Goal: Information Seeking & Learning: Learn about a topic

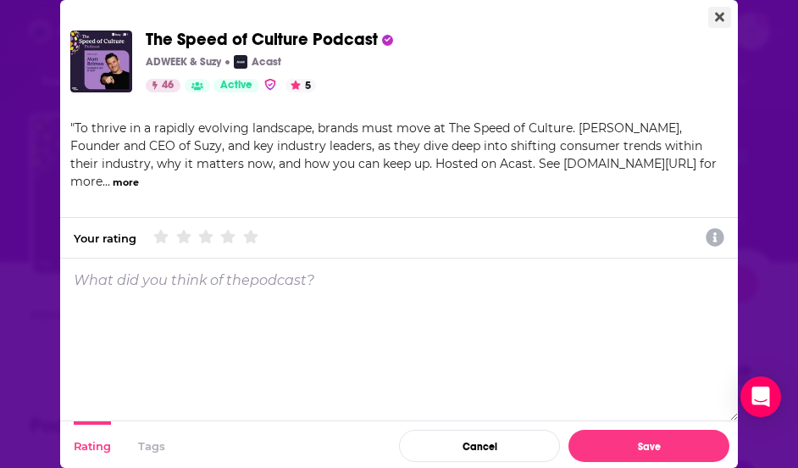
click at [715, 19] on icon "Close" at bounding box center [719, 17] width 9 height 9
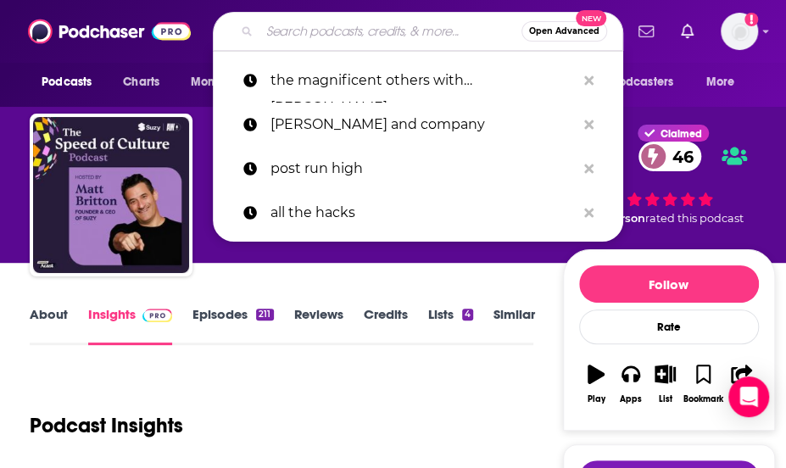
click at [391, 31] on input "Search podcasts, credits, & more..." at bounding box center [390, 31] width 262 height 27
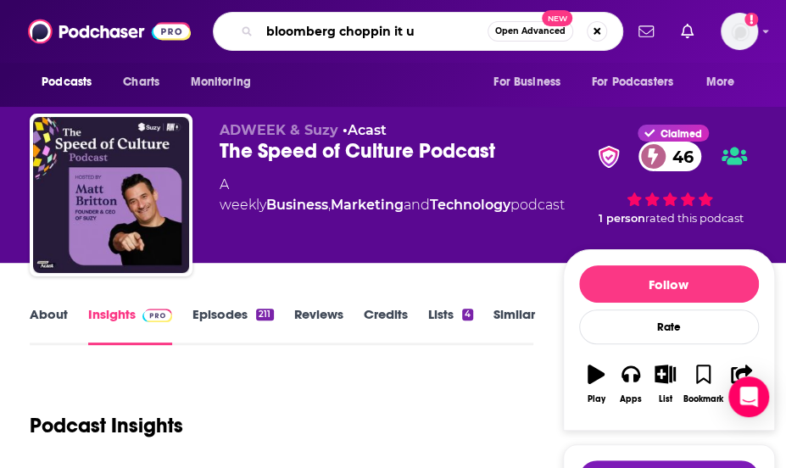
type input "bloomberg choppin it up"
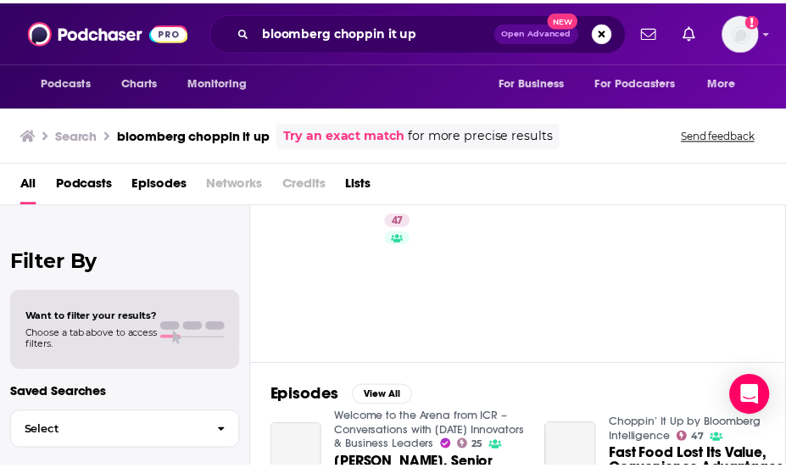
scroll to position [51, 0]
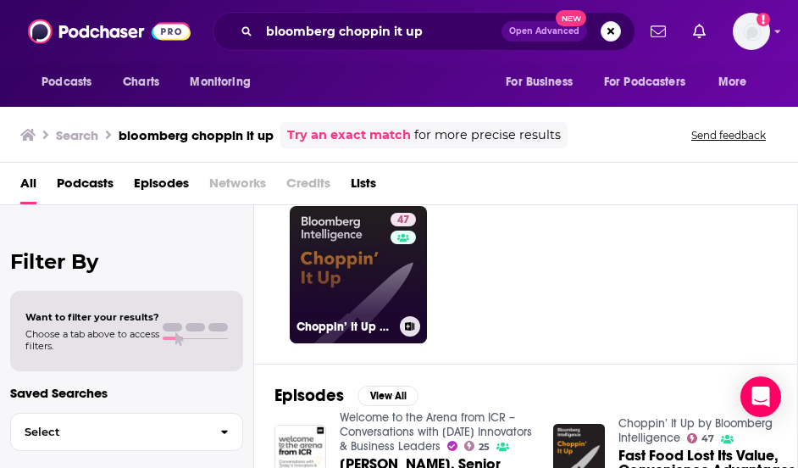
click at [369, 274] on link "47 Choppin’ It Up by Bloomberg Intelligence" at bounding box center [358, 274] width 137 height 137
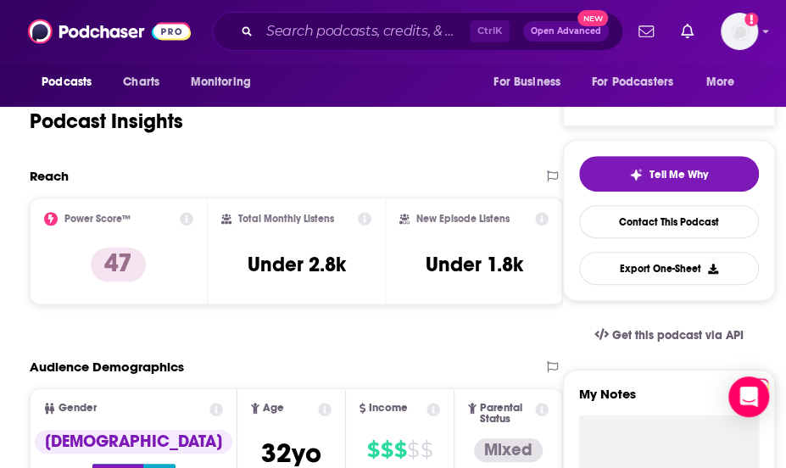
scroll to position [288, 0]
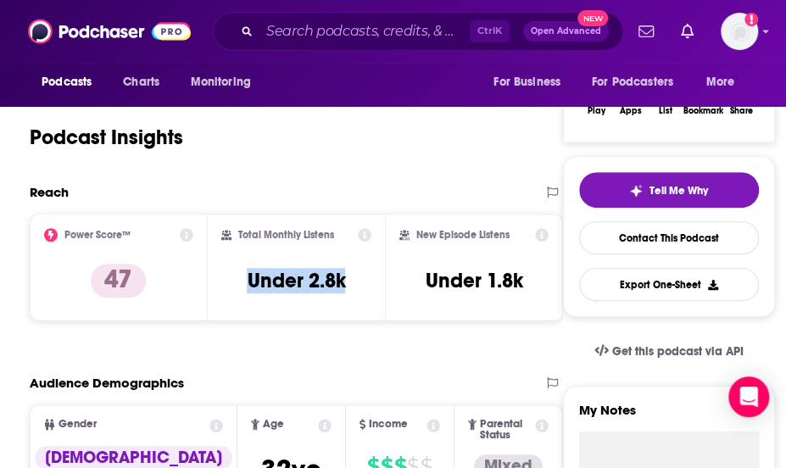
drag, startPoint x: 356, startPoint y: 281, endPoint x: 242, endPoint y: 288, distance: 114.7
click at [242, 288] on div "Total Monthly Listens Under 2.8k" at bounding box center [296, 267] width 151 height 78
copy h3 "Under 2.8k"
click at [585, 331] on link "Get this podcast via API" at bounding box center [668, 352] width 176 height 42
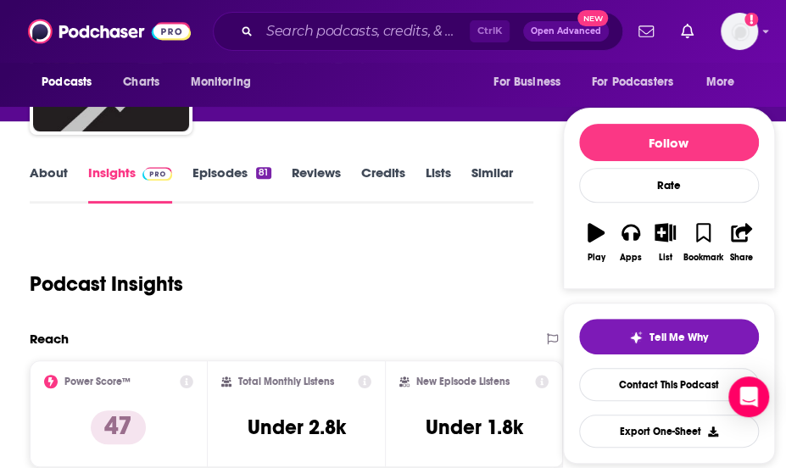
scroll to position [51, 0]
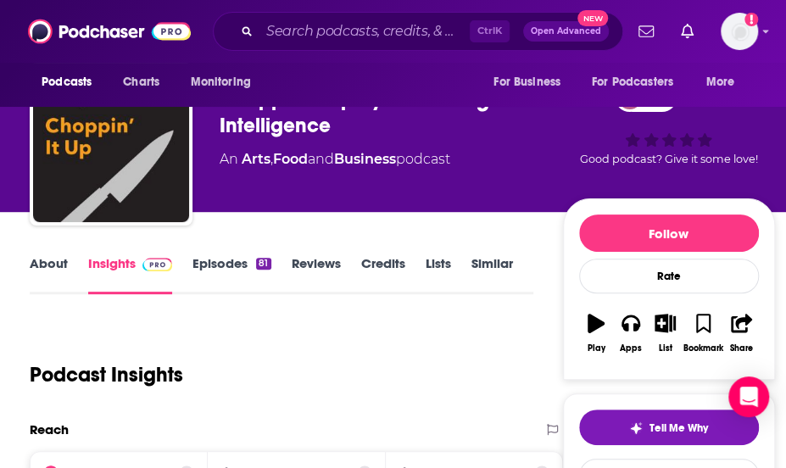
click at [582, 188] on div "47 Good podcast? Give it some love!" at bounding box center [669, 147] width 212 height 153
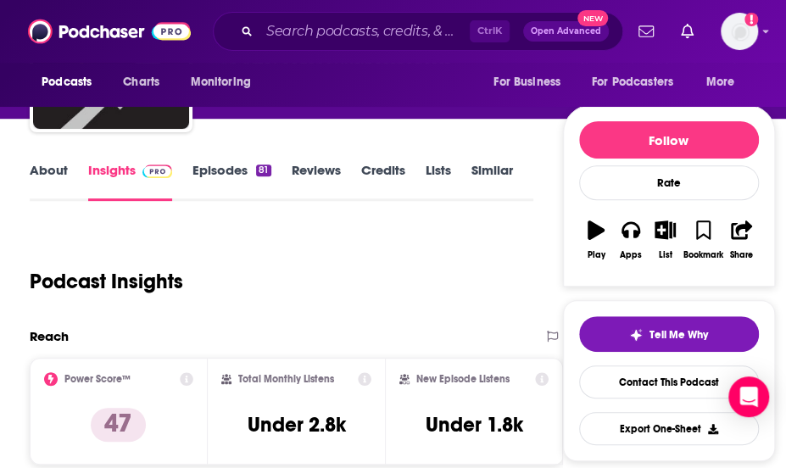
scroll to position [134, 0]
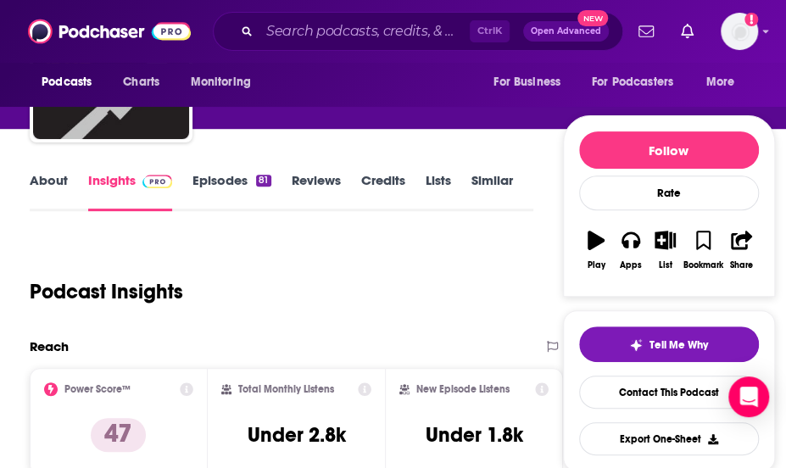
click at [218, 185] on link "Episodes 81" at bounding box center [231, 191] width 78 height 39
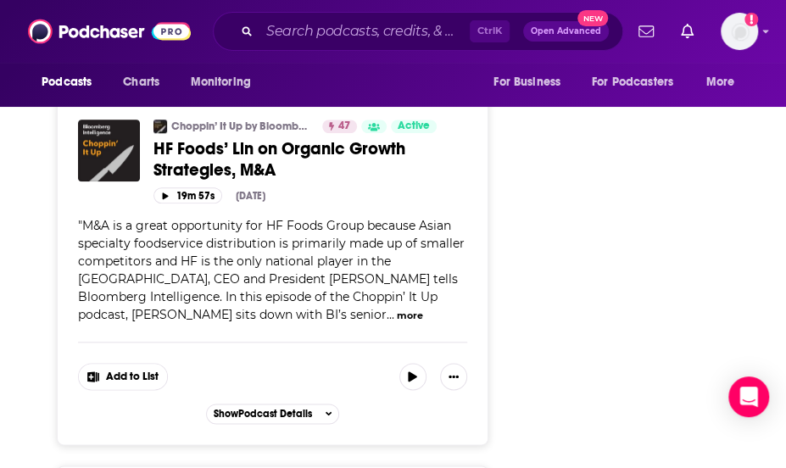
scroll to position [2906, 0]
